Goal: Transaction & Acquisition: Purchase product/service

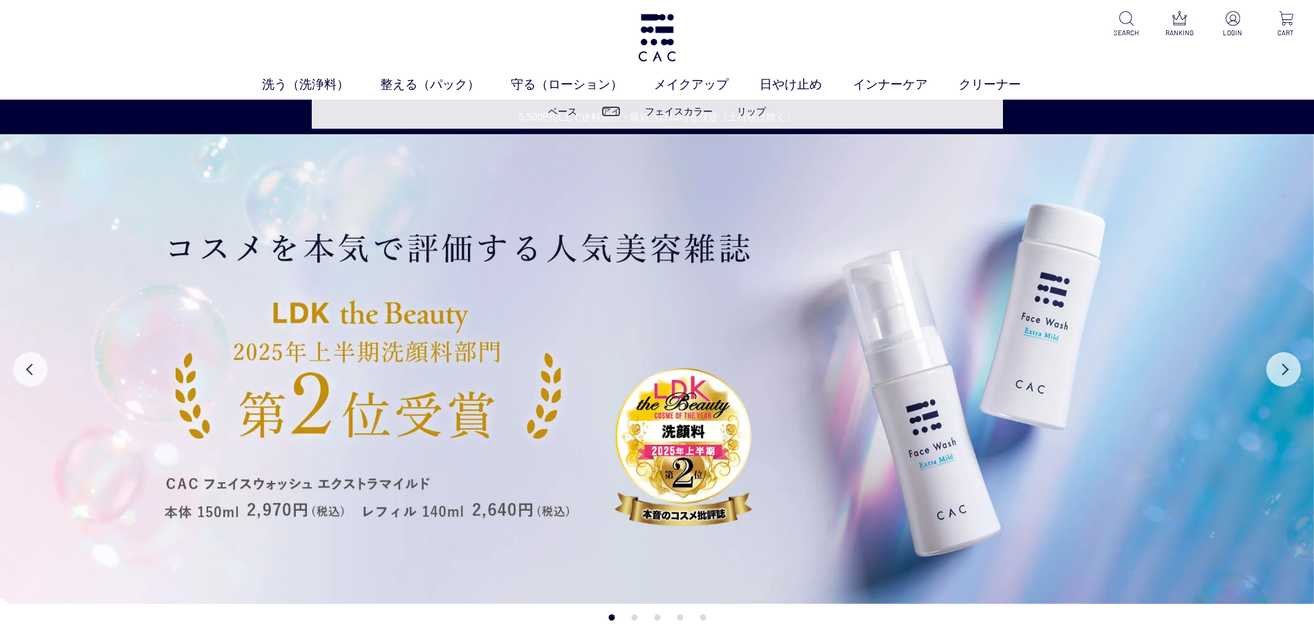
click at [611, 109] on link "アイ" at bounding box center [611, 111] width 19 height 11
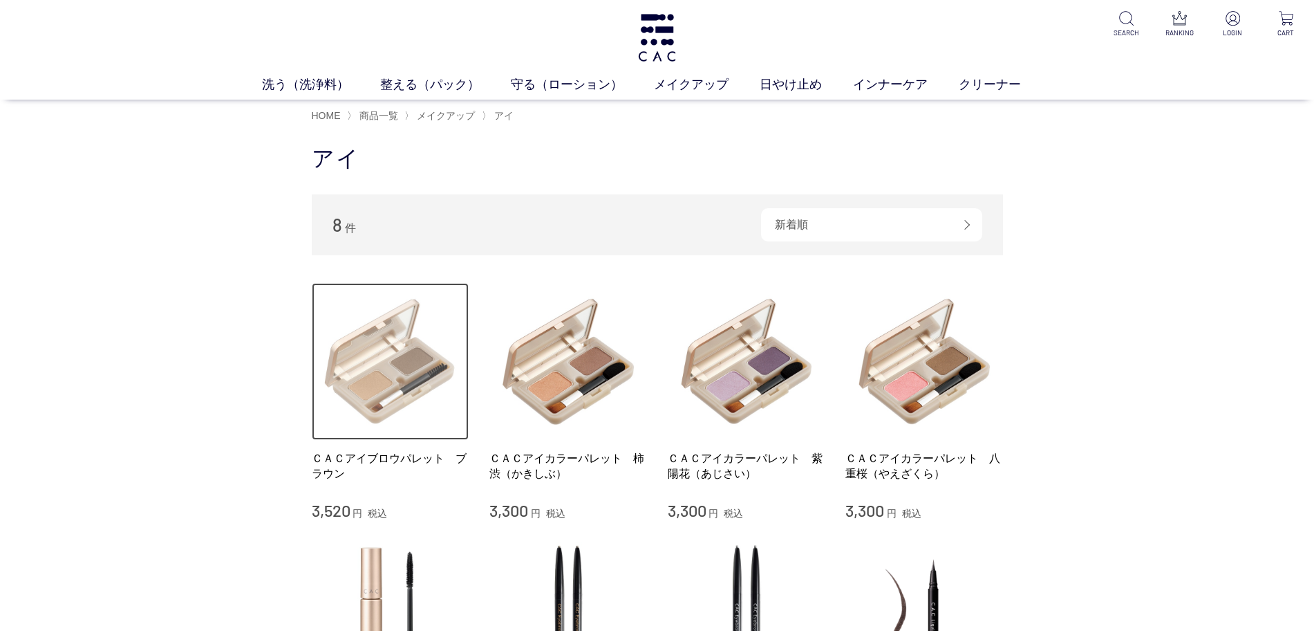
click at [399, 395] on img at bounding box center [391, 362] width 158 height 158
click at [398, 364] on img at bounding box center [391, 362] width 158 height 158
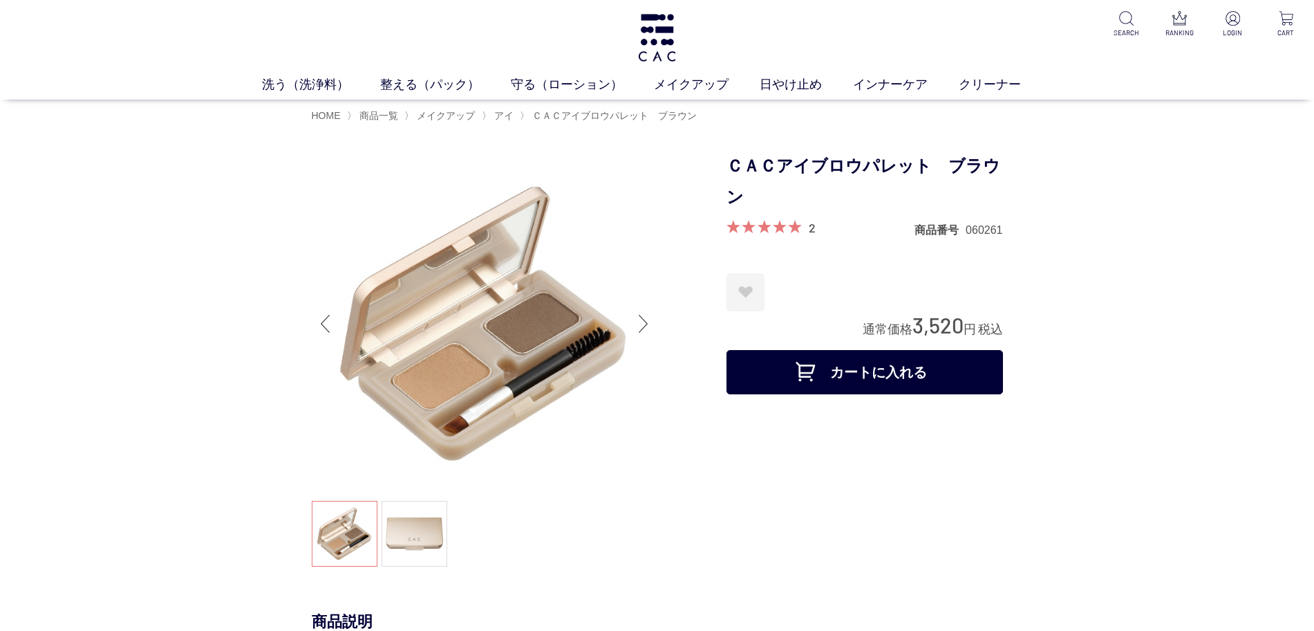
click at [643, 325] on div "Next slide" at bounding box center [644, 323] width 28 height 55
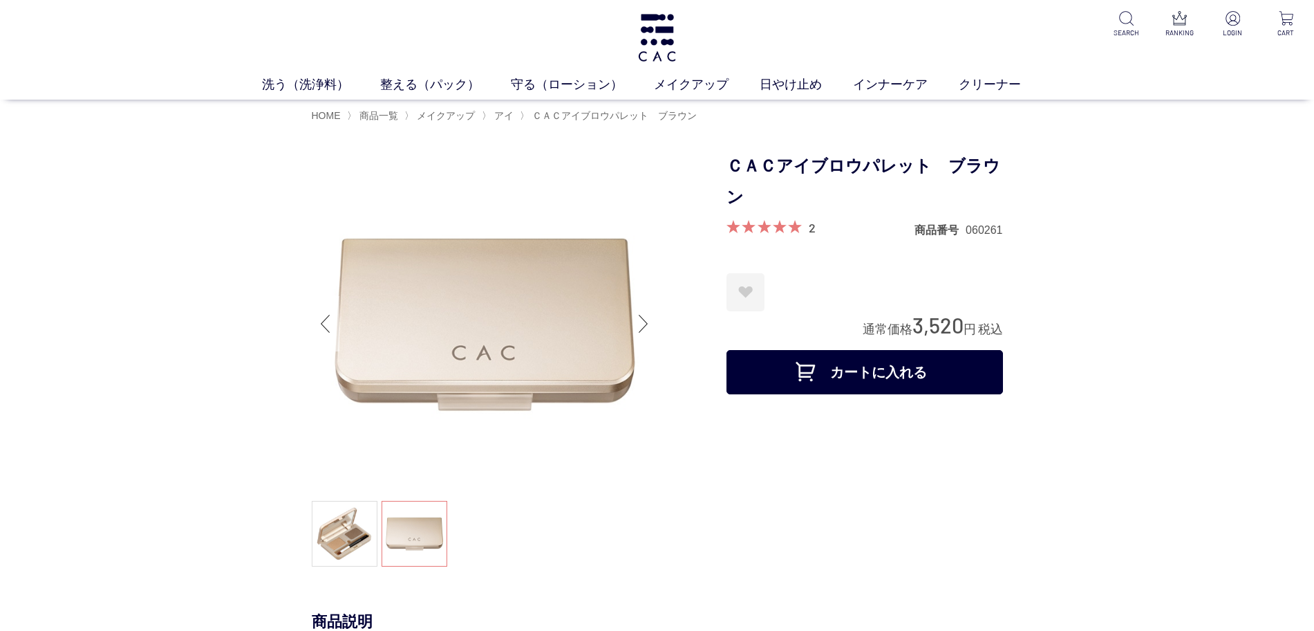
click at [328, 324] on div "Previous slide" at bounding box center [326, 323] width 28 height 55
